Goal: Obtain resource: Download file/media

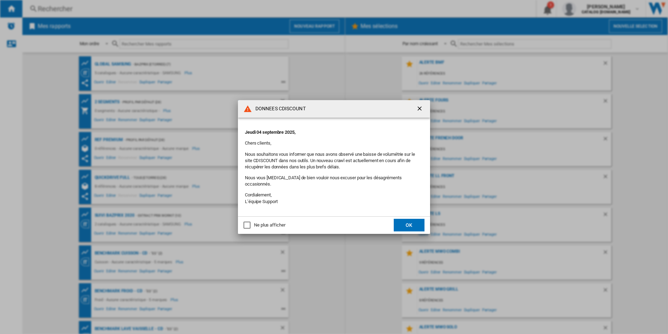
click at [267, 223] on div "Ne plus afficher" at bounding box center [269, 225] width 31 height 6
click at [404, 221] on button "OK" at bounding box center [409, 224] width 31 height 13
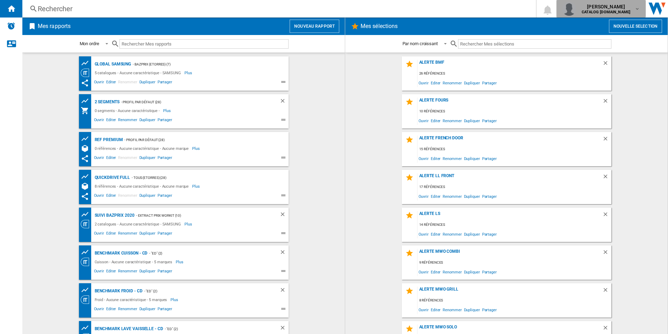
click at [640, 10] on md-icon "button" at bounding box center [638, 9] width 6 height 6
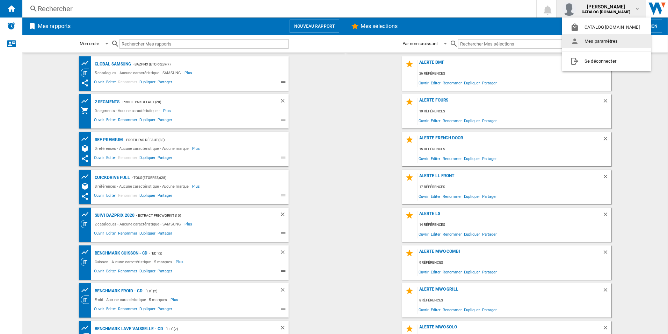
click at [623, 43] on button "Mes paramètres" at bounding box center [606, 41] width 89 height 14
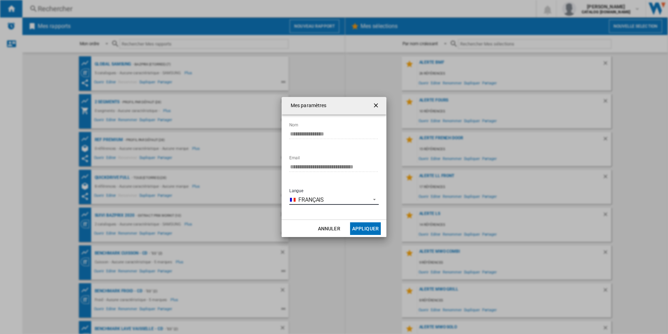
click at [335, 196] on span "Français" at bounding box center [333, 200] width 69 height 8
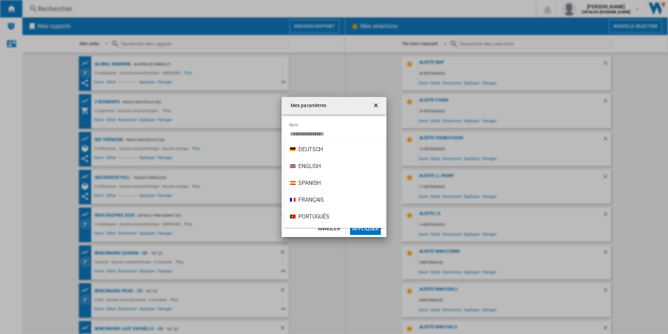
click at [453, 185] on md-backdrop at bounding box center [334, 167] width 668 height 334
click at [342, 229] on button "Annuler" at bounding box center [329, 228] width 31 height 13
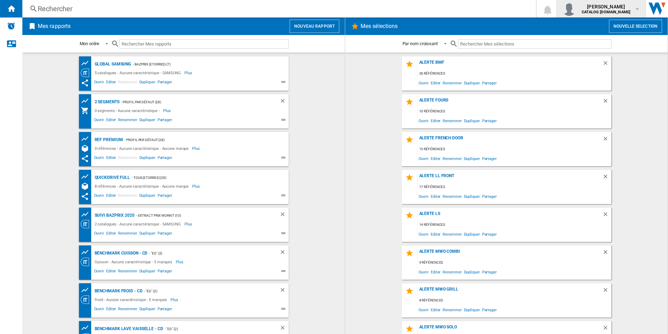
click at [626, 10] on b "CATALOG [DOMAIN_NAME]" at bounding box center [606, 12] width 49 height 5
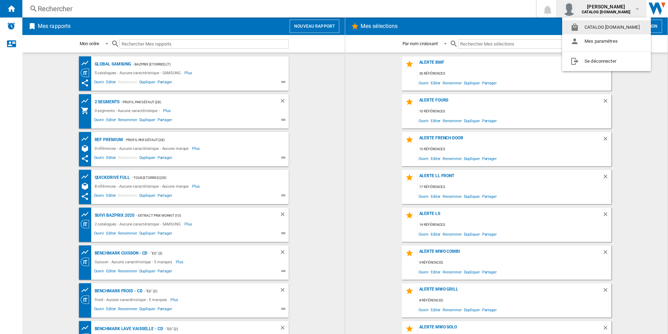
click at [625, 24] on button "CATALOG [DOMAIN_NAME]" at bounding box center [606, 27] width 89 height 14
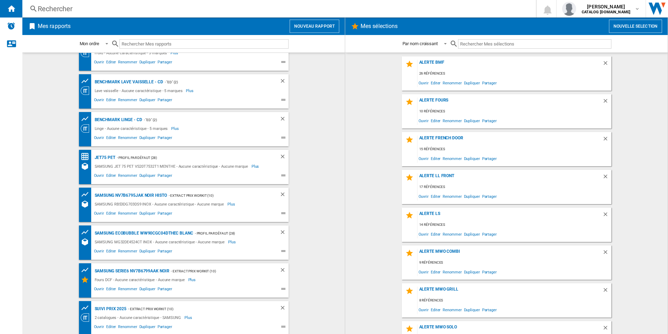
scroll to position [248, 0]
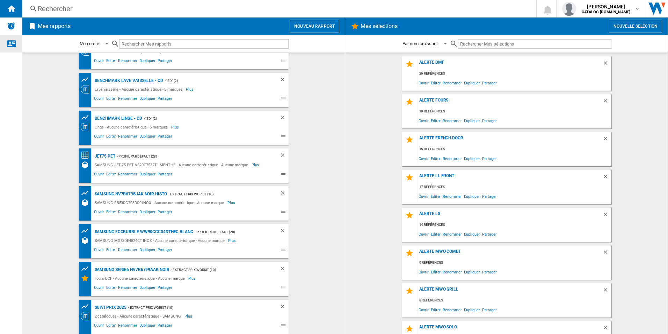
click at [12, 41] on ng-md-icon "Nous contacter" at bounding box center [11, 43] width 8 height 8
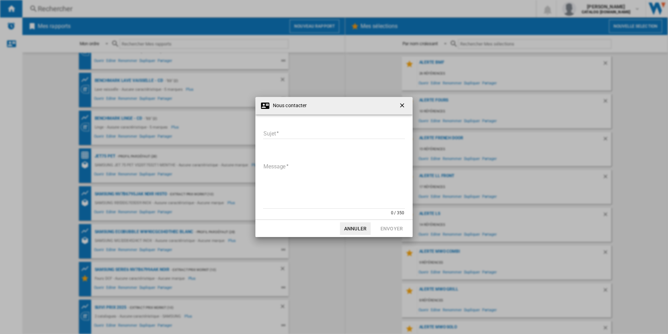
click at [399, 102] on button "button" at bounding box center [403, 106] width 14 height 14
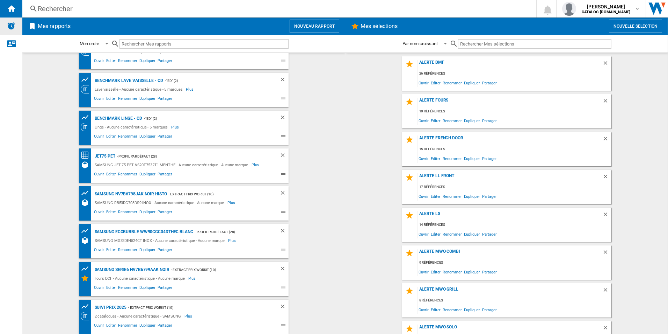
click at [13, 28] on img "Alertes" at bounding box center [11, 26] width 8 height 8
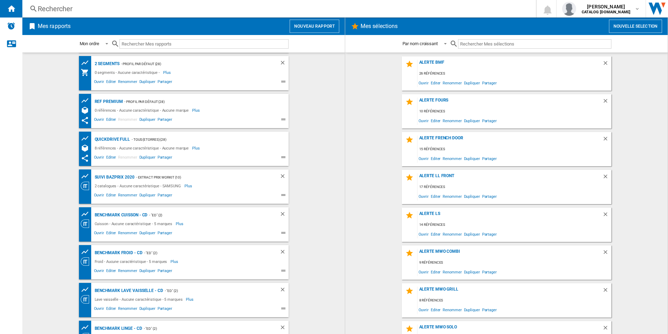
scroll to position [0, 0]
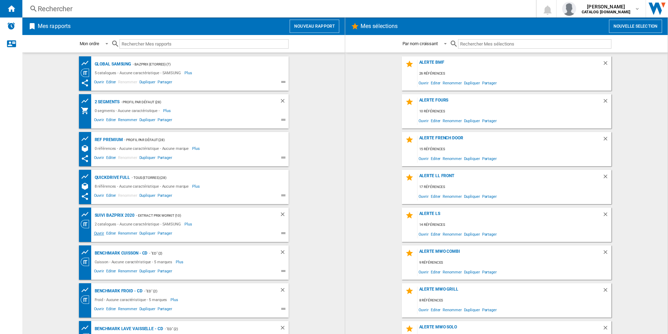
click at [94, 232] on span "Ouvrir" at bounding box center [99, 234] width 12 height 8
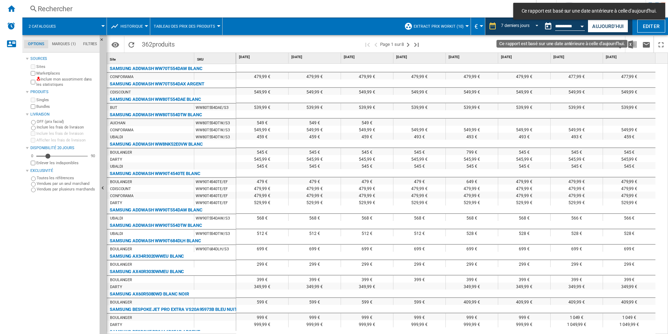
click at [584, 26] on div "Open calendar" at bounding box center [582, 27] width 3 height 2
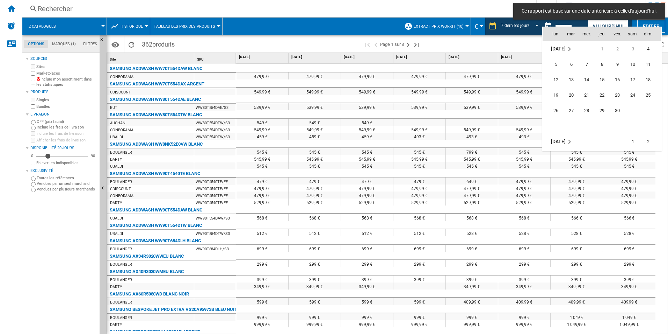
click at [574, 24] on div at bounding box center [334, 167] width 668 height 334
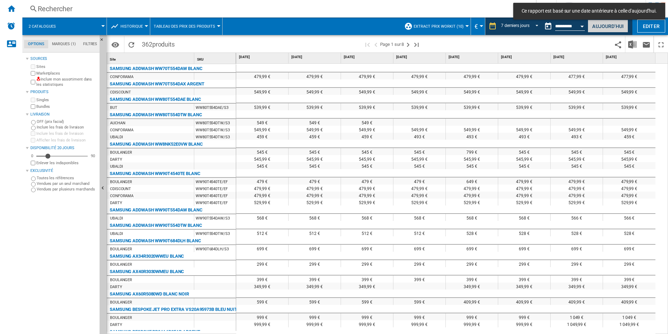
click at [603, 24] on button "Aujourd'hui" at bounding box center [608, 26] width 41 height 13
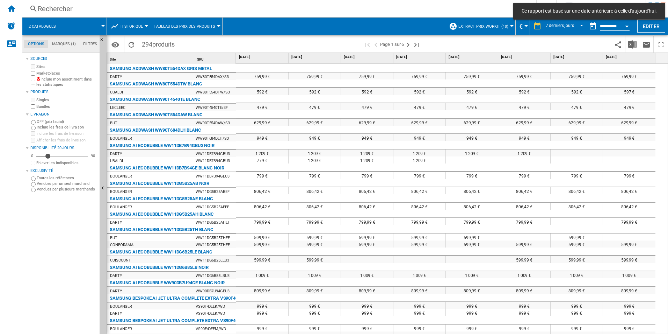
click at [632, 26] on button "Open calendar" at bounding box center [627, 25] width 13 height 13
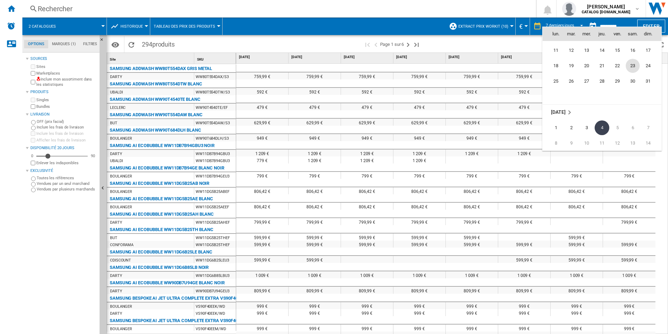
scroll to position [3265, 0]
click at [634, 85] on span "30" at bounding box center [633, 88] width 14 height 14
type input "**********"
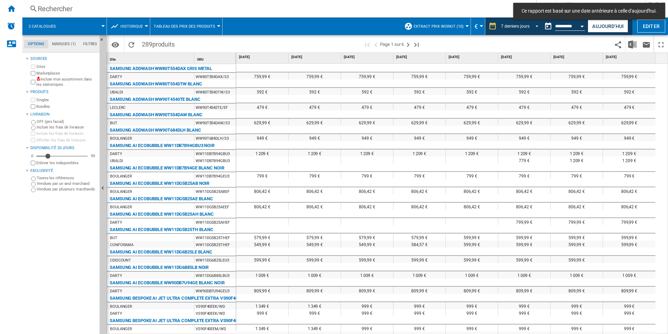
click at [537, 23] on span "REPORTS.WIZARD.STEPS.REPORT.STEPS.REPORT_OPTIONS.PERIOD: 7 derniers jours" at bounding box center [535, 25] width 8 height 6
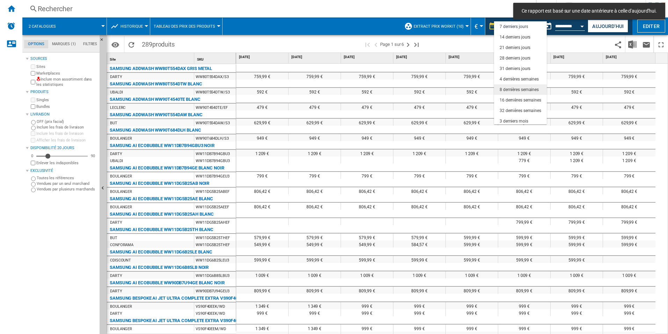
click at [525, 90] on div "8 dernières semaines" at bounding box center [519, 90] width 39 height 6
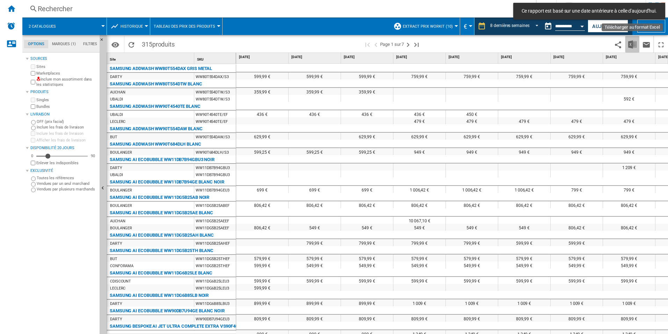
click at [635, 45] on img "Télécharger au format Excel" at bounding box center [633, 44] width 8 height 8
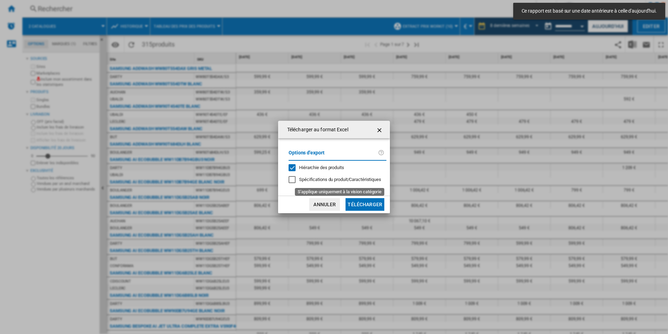
click at [317, 178] on span "Spécifications du produit/Caractéristiques" at bounding box center [340, 179] width 82 height 5
click at [306, 167] on span "Hiérarchie des produits" at bounding box center [321, 167] width 45 height 5
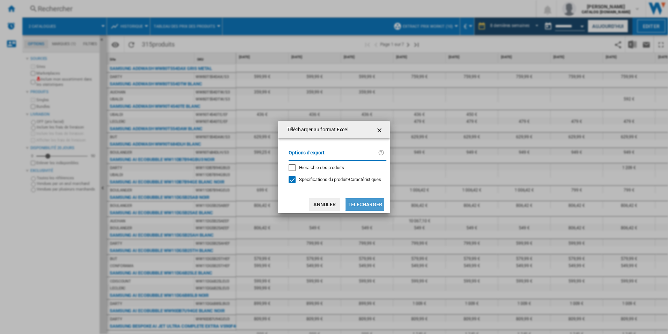
click at [356, 203] on button "Télécharger" at bounding box center [365, 204] width 39 height 13
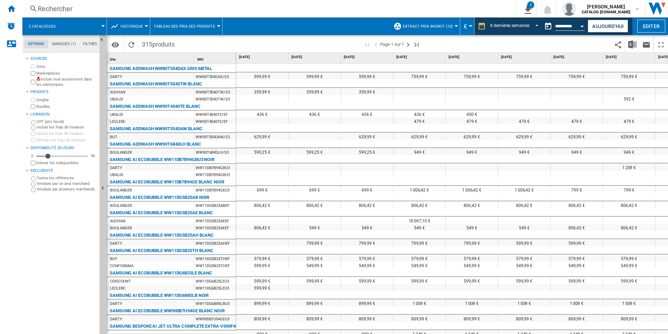
click at [3, 308] on wk-sidenav "NEW" at bounding box center [11, 167] width 22 height 334
drag, startPoint x: 3, startPoint y: 308, endPoint x: 54, endPoint y: 233, distance: 91.1
click at [54, 233] on div "Sources Sites Marketplaces Inclure mon assortiment dans les statistiques Produi…" at bounding box center [61, 193] width 71 height 279
click at [57, 182] on label "Vendues par un seul marchand" at bounding box center [67, 183] width 60 height 5
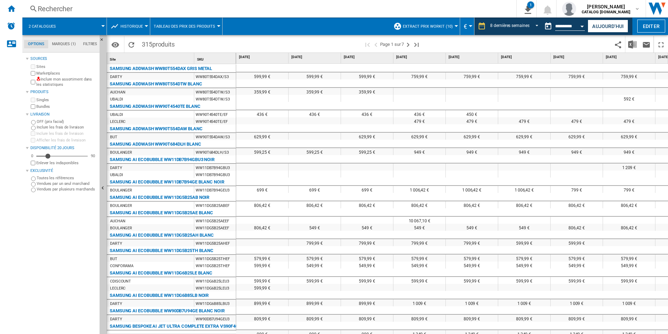
click at [52, 180] on label "Toutes les références" at bounding box center [67, 177] width 60 height 5
click at [535, 7] on div "1" at bounding box center [531, 4] width 7 height 7
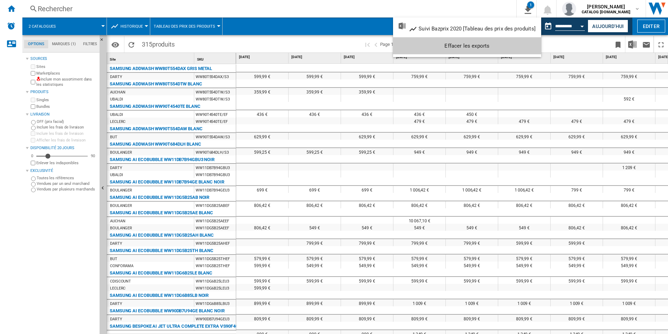
click at [217, 24] on md-backdrop at bounding box center [334, 167] width 668 height 334
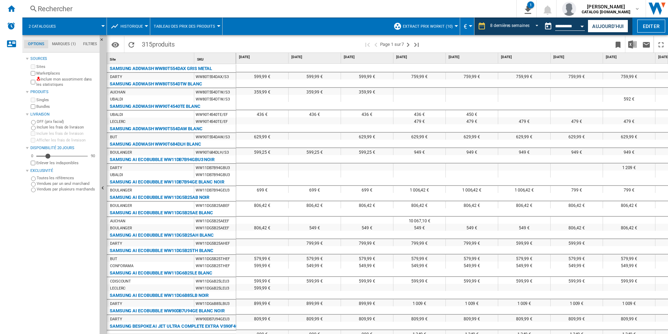
click at [218, 29] on md-menu "Tableau des prix des produits Tableau des prix des produits Graphe des prix et …" at bounding box center [186, 25] width 72 height 17
click at [634, 44] on img "Télécharger au format Excel" at bounding box center [633, 44] width 8 height 8
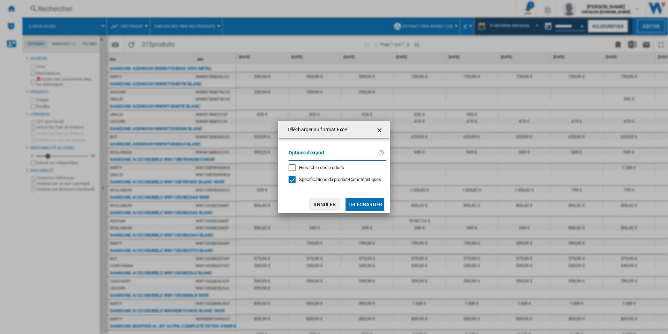
click at [336, 203] on button "Annuler" at bounding box center [324, 204] width 31 height 13
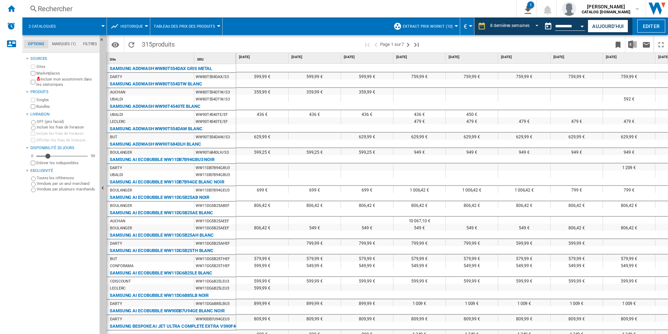
click at [390, 170] on div at bounding box center [367, 166] width 52 height 7
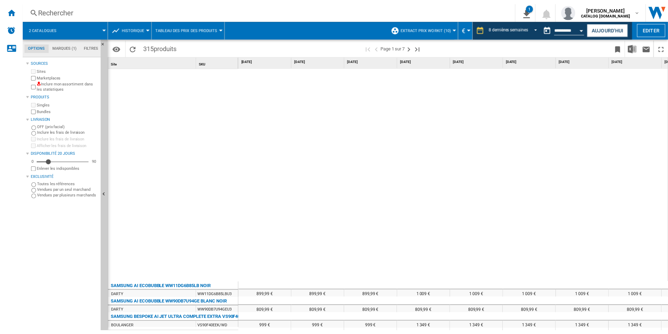
scroll to position [236, 0]
